Goal: Information Seeking & Learning: Learn about a topic

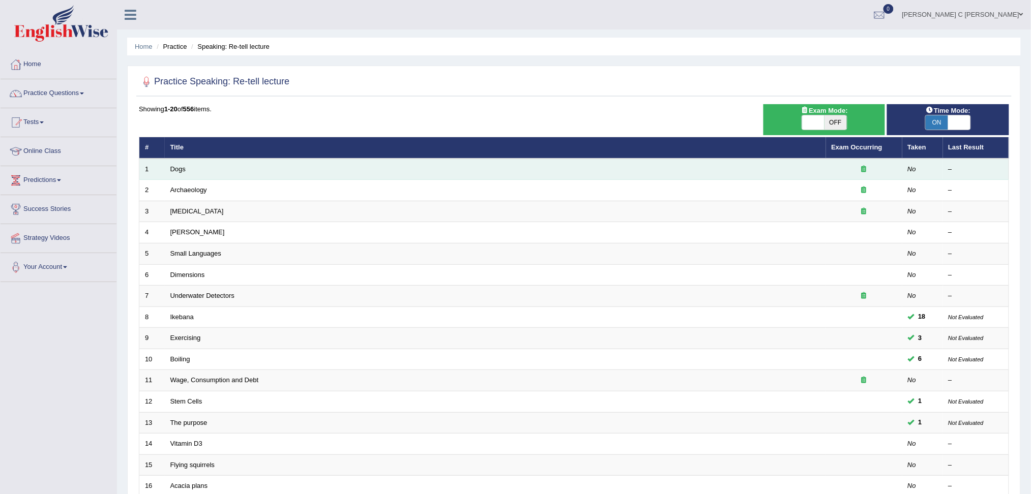
click at [197, 164] on td "Dogs" at bounding box center [495, 169] width 661 height 21
click at [177, 168] on link "Dogs" at bounding box center [177, 169] width 15 height 8
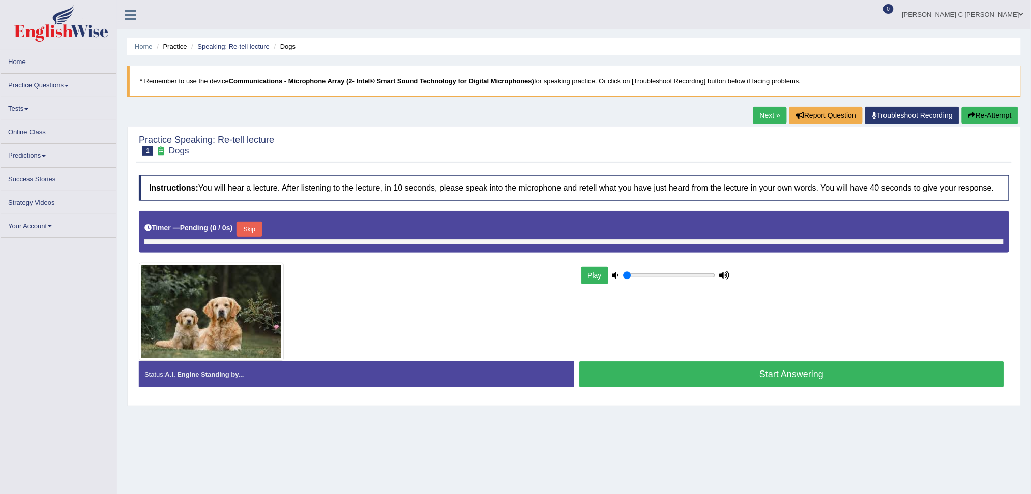
type input "1"
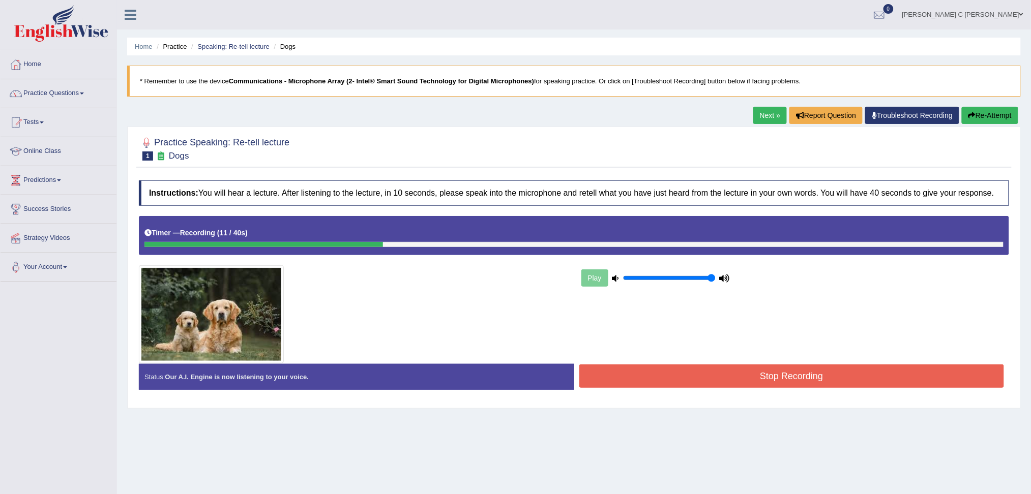
click at [994, 121] on button "Re-Attempt" at bounding box center [990, 115] width 56 height 17
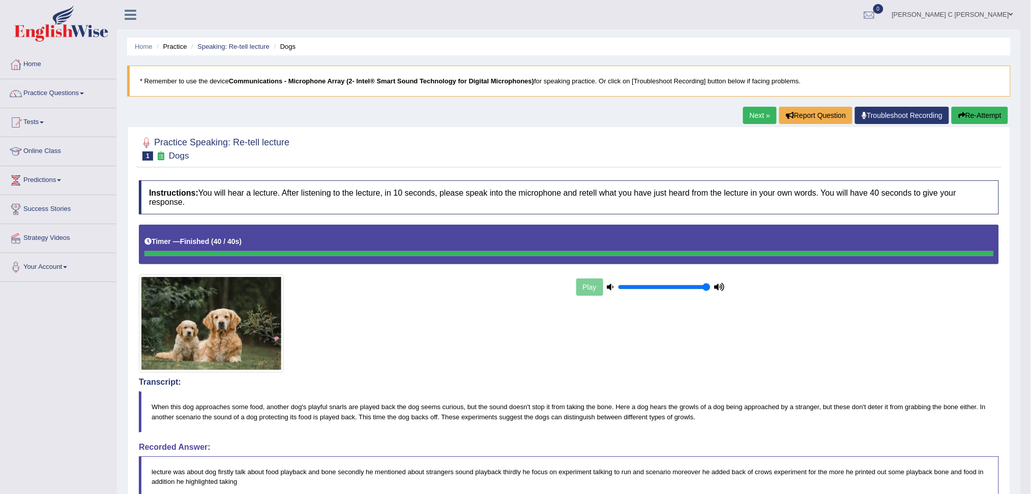
click at [753, 120] on link "Next »" at bounding box center [760, 115] width 34 height 17
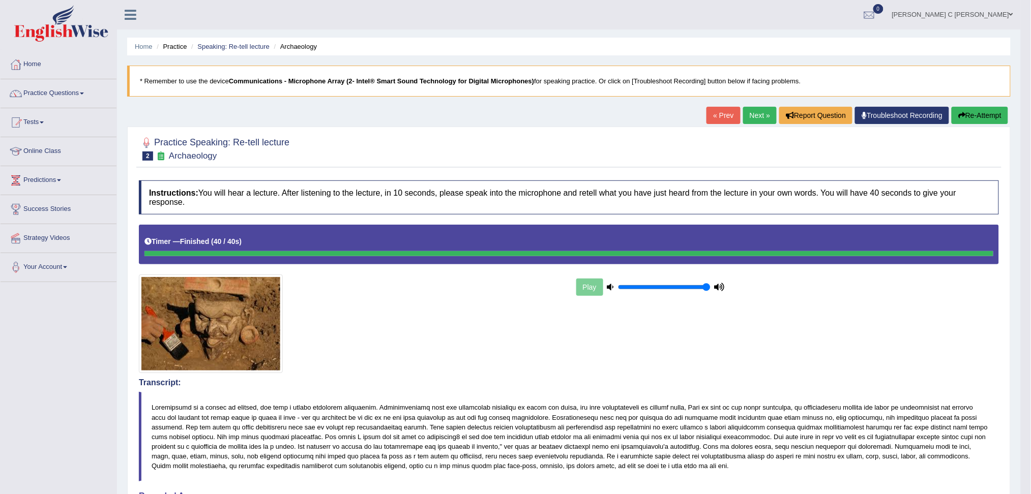
click at [752, 114] on link "Next »" at bounding box center [760, 115] width 34 height 17
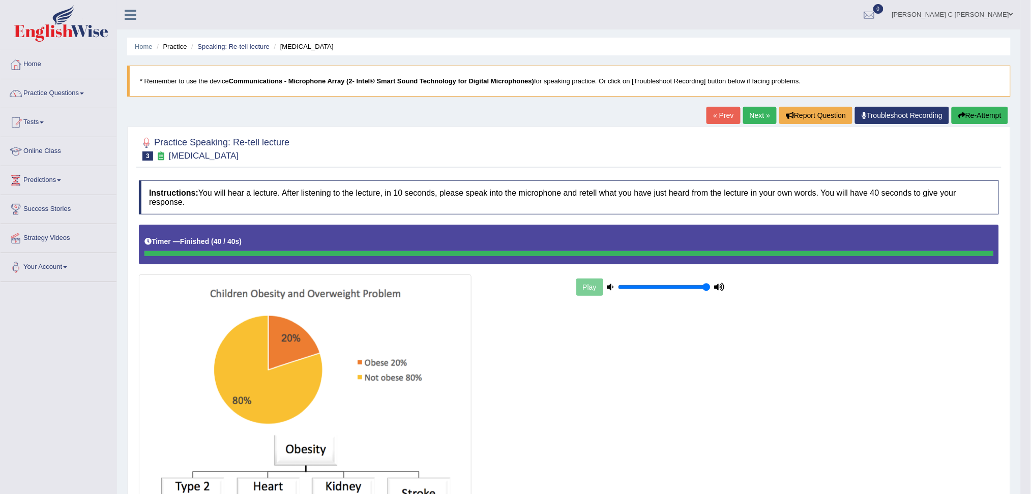
click at [754, 115] on link "Next »" at bounding box center [760, 115] width 34 height 17
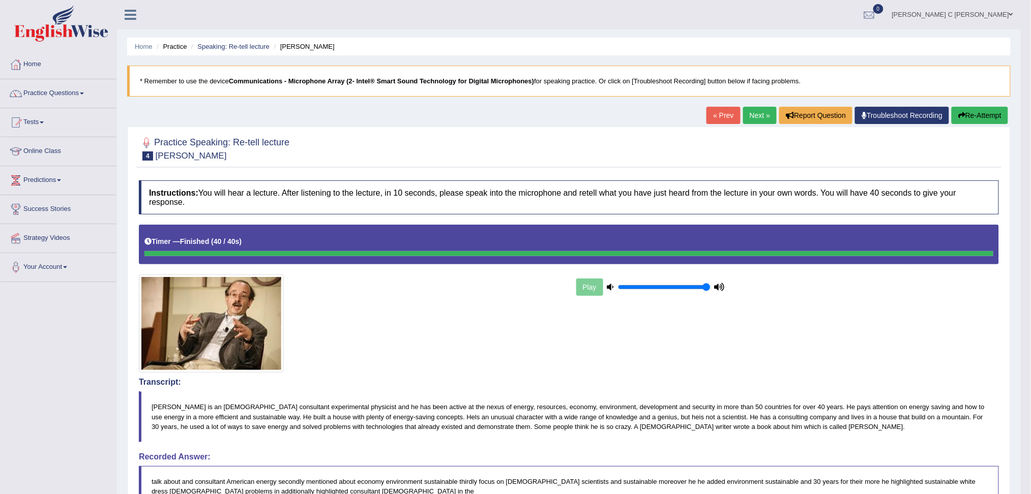
click at [964, 108] on button "Re-Attempt" at bounding box center [980, 115] width 56 height 17
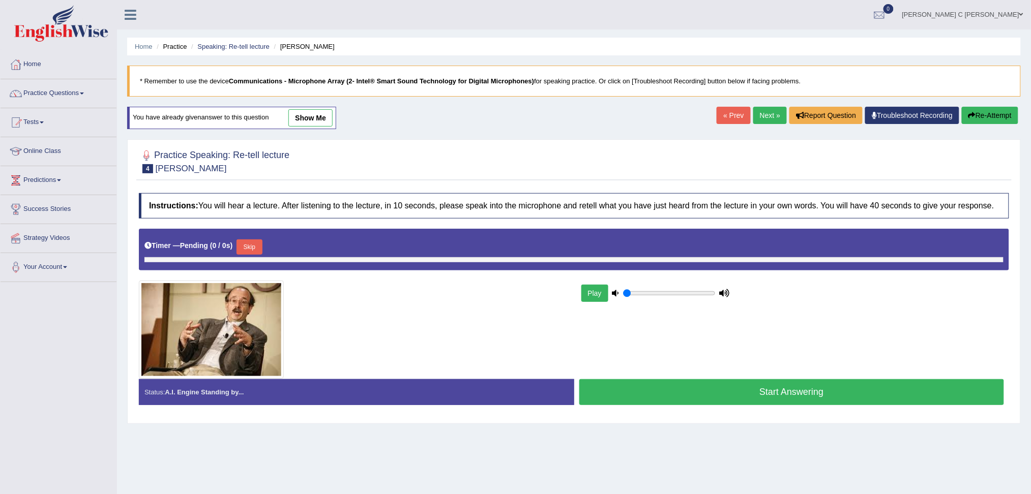
type input "1"
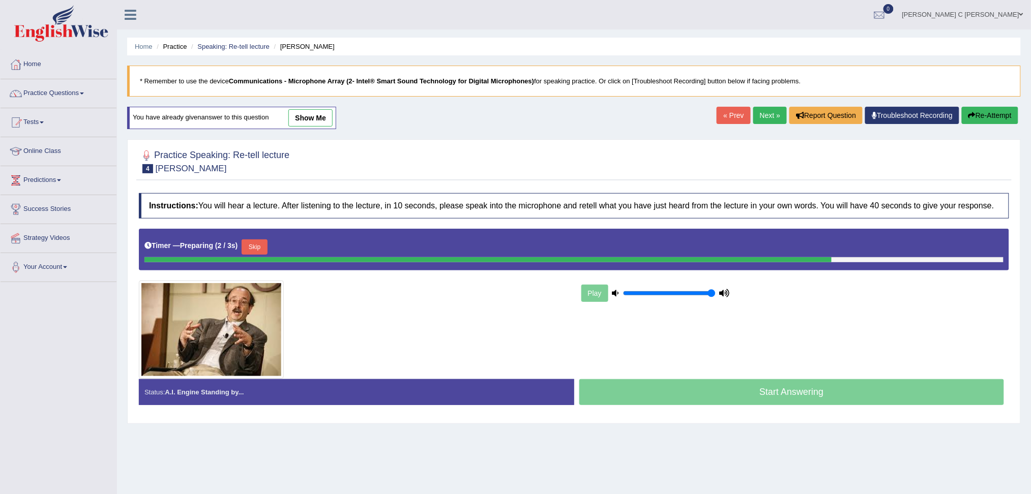
click at [259, 245] on button "Skip" at bounding box center [254, 247] width 25 height 15
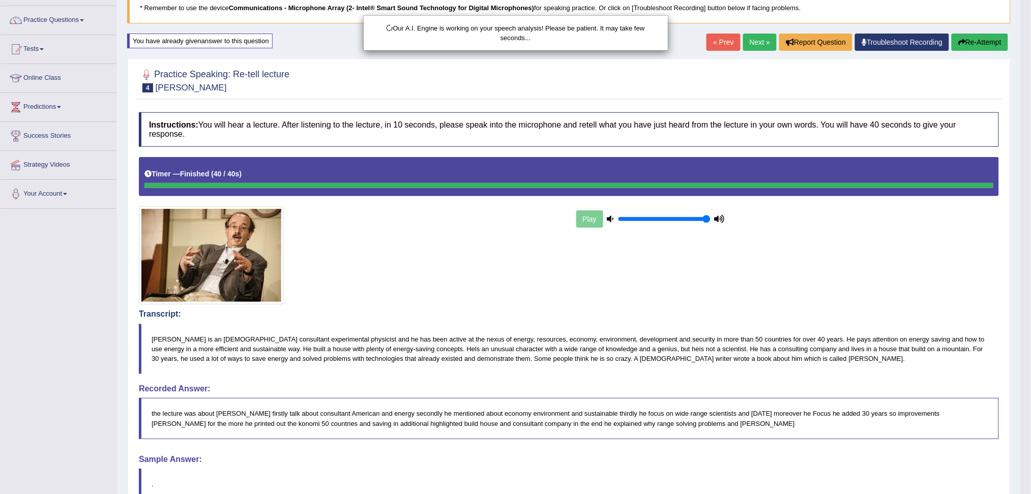
scroll to position [135, 0]
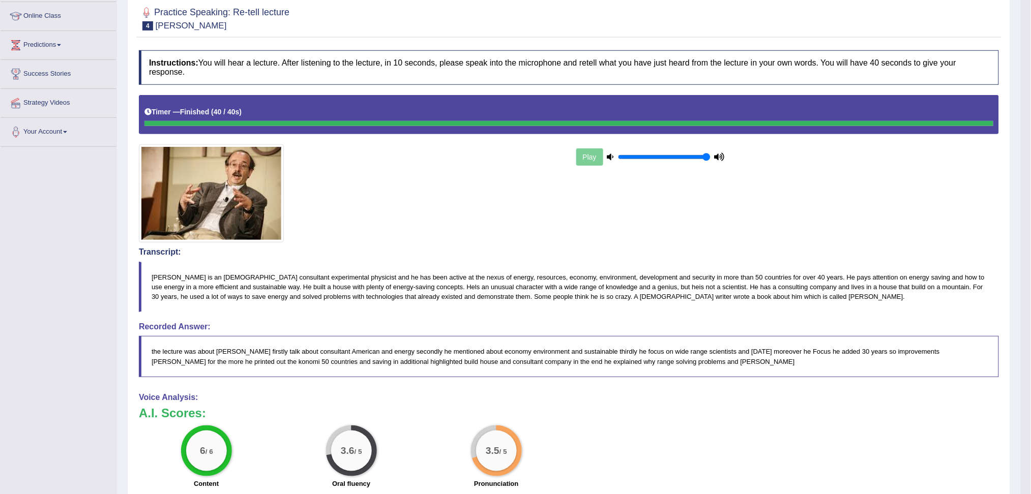
drag, startPoint x: 326, startPoint y: 337, endPoint x: 338, endPoint y: 347, distance: 15.5
click at [338, 347] on blockquote "the lecture was about [PERSON_NAME] firstly talk about consultant American and …" at bounding box center [569, 356] width 860 height 41
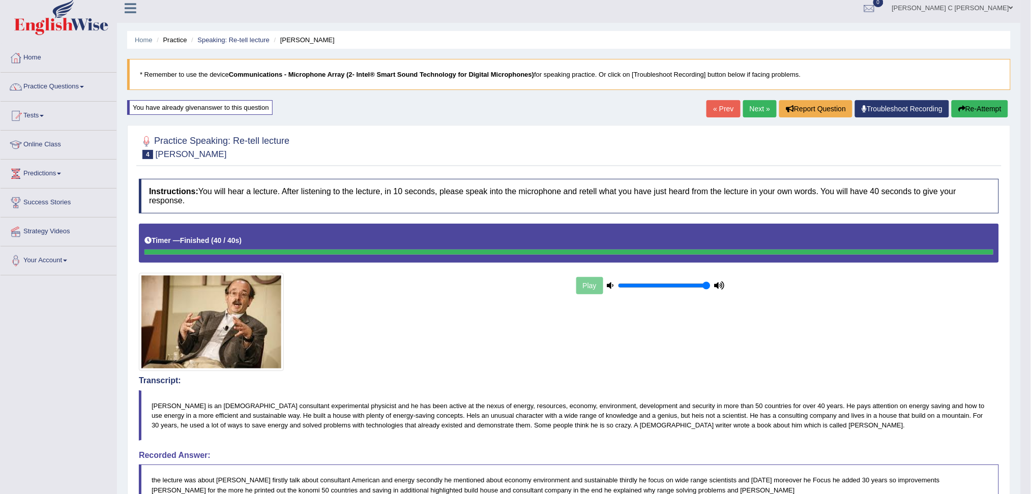
scroll to position [0, 0]
